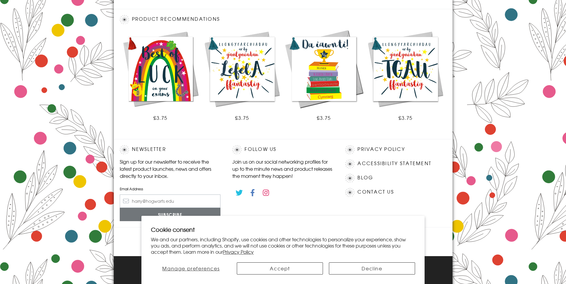
scroll to position [291, 0]
